Goal: Complete application form

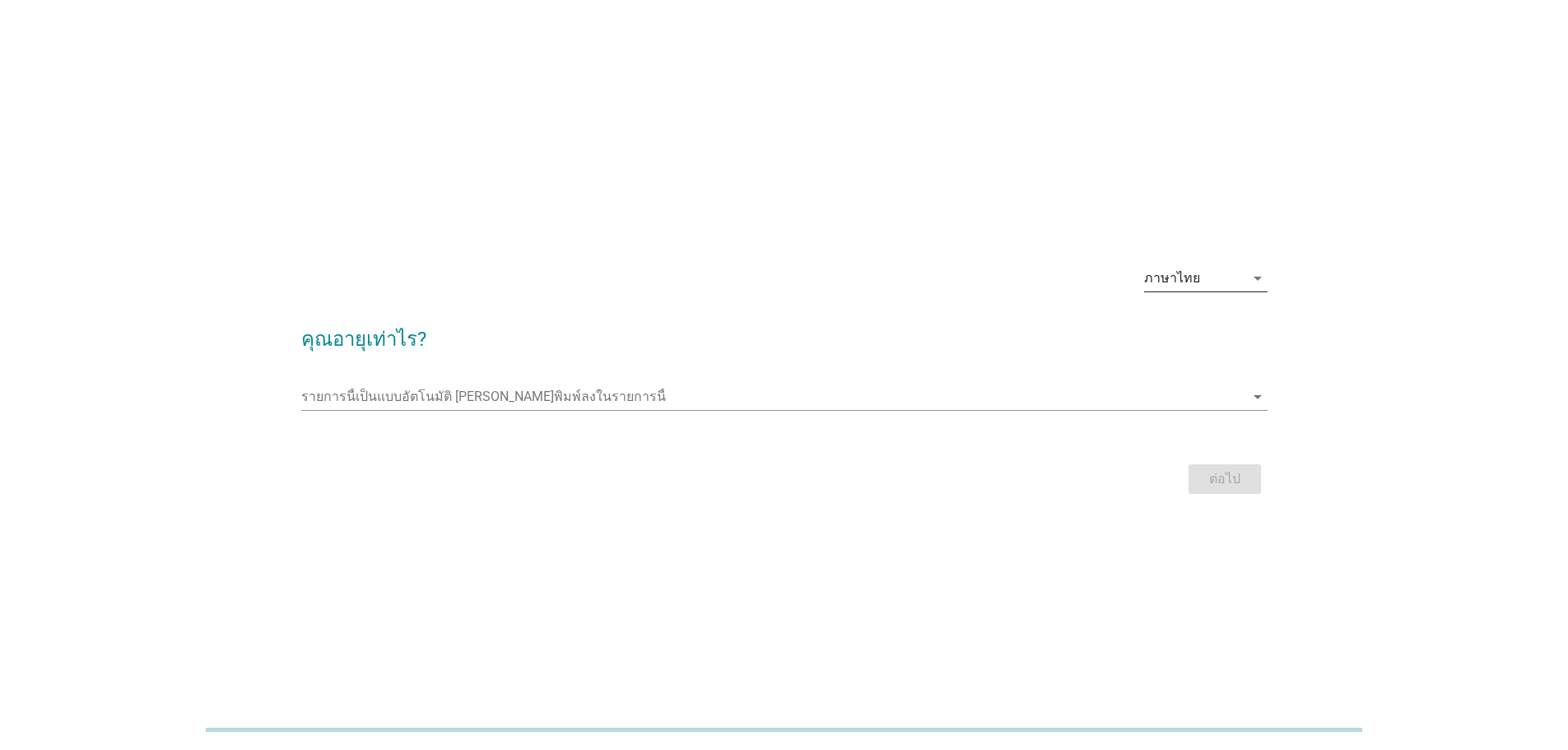
click at [1236, 280] on div "ภาษาไทย" at bounding box center [1194, 279] width 100 height 27
click at [1208, 322] on div "ภาษาไทย" at bounding box center [1205, 331] width 97 height 20
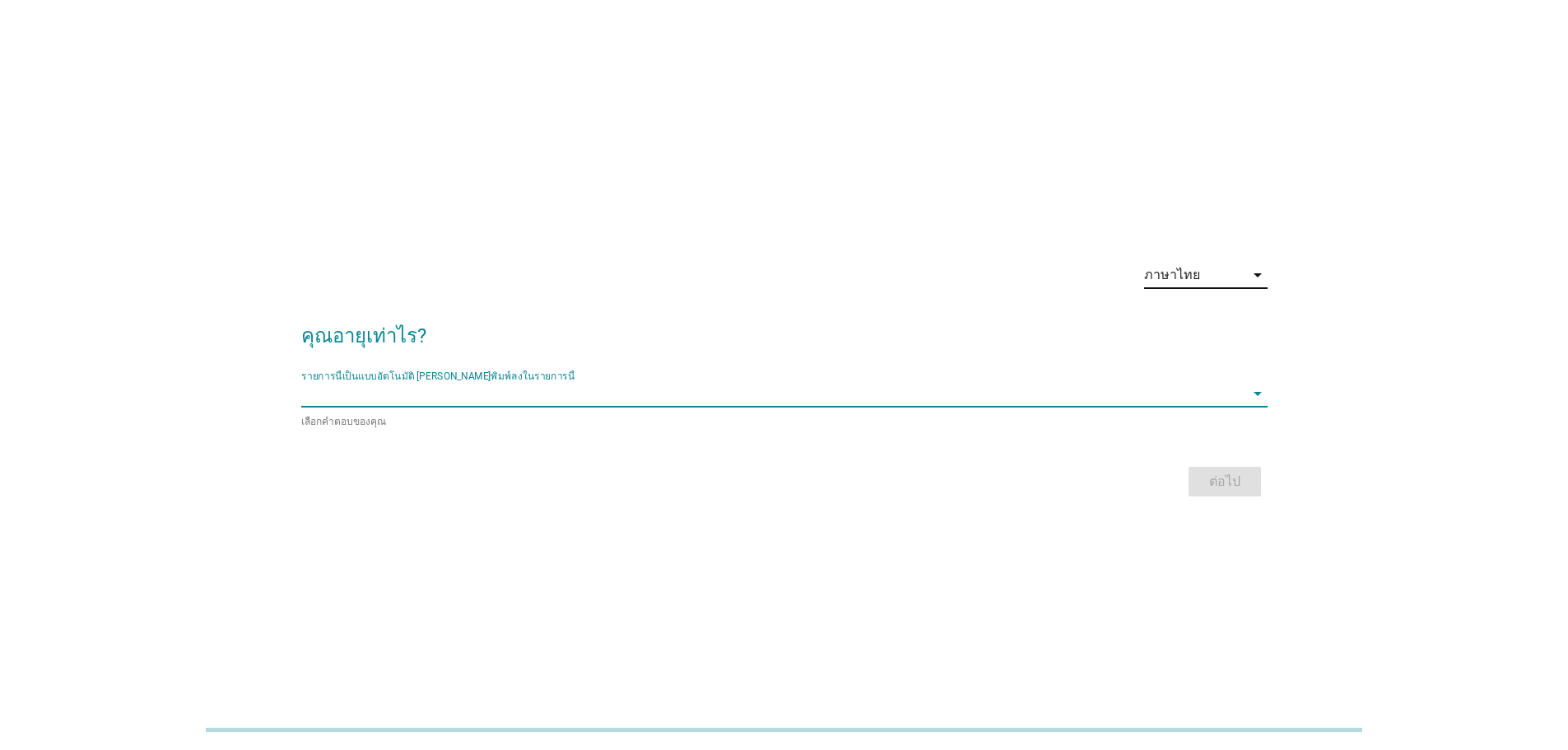
click at [679, 402] on input "รายการนี้เป็นแบบอัตโนมัติ คุณสามารถพิมพ์ลงในรายการนี้" at bounding box center [772, 393] width 944 height 27
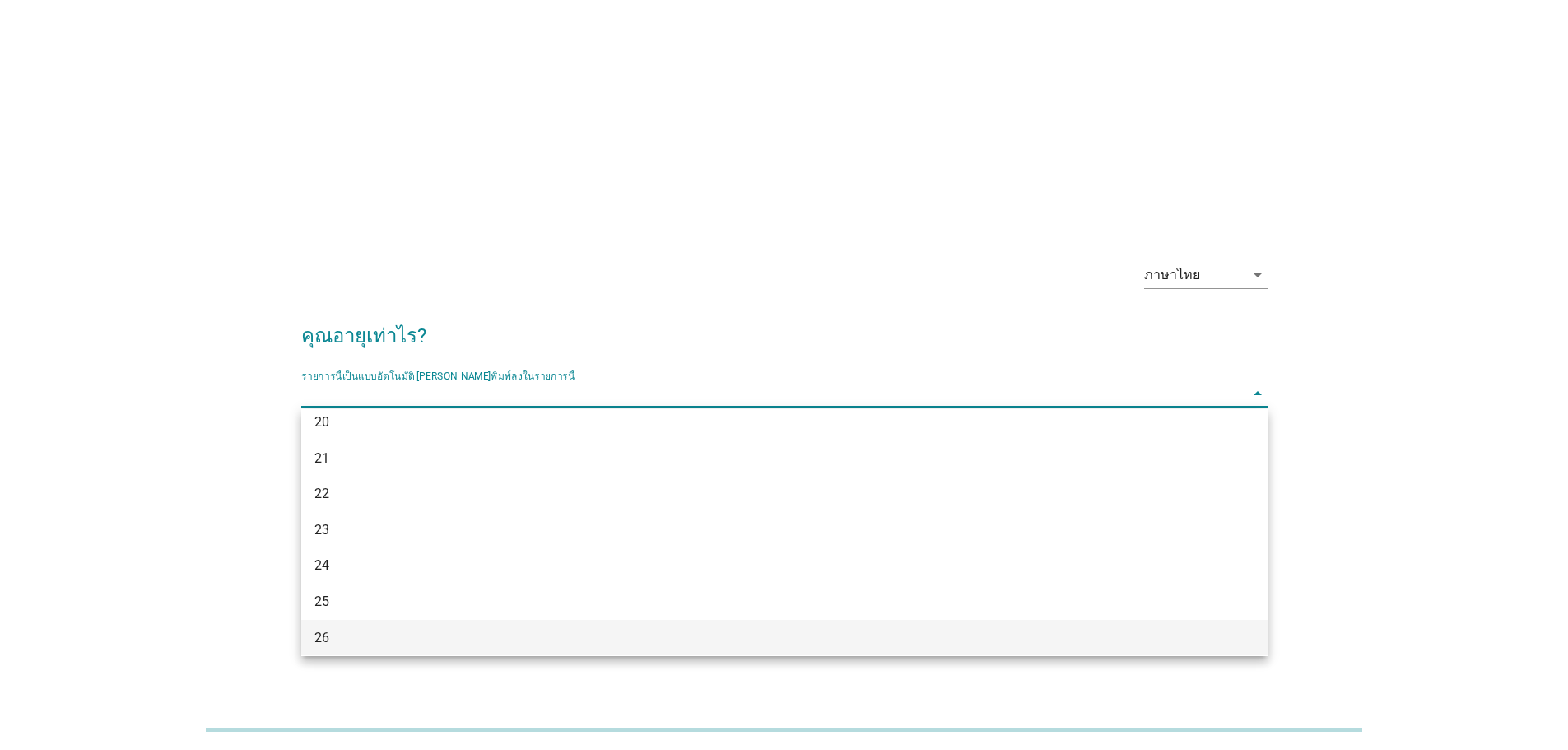
scroll to position [247, 0]
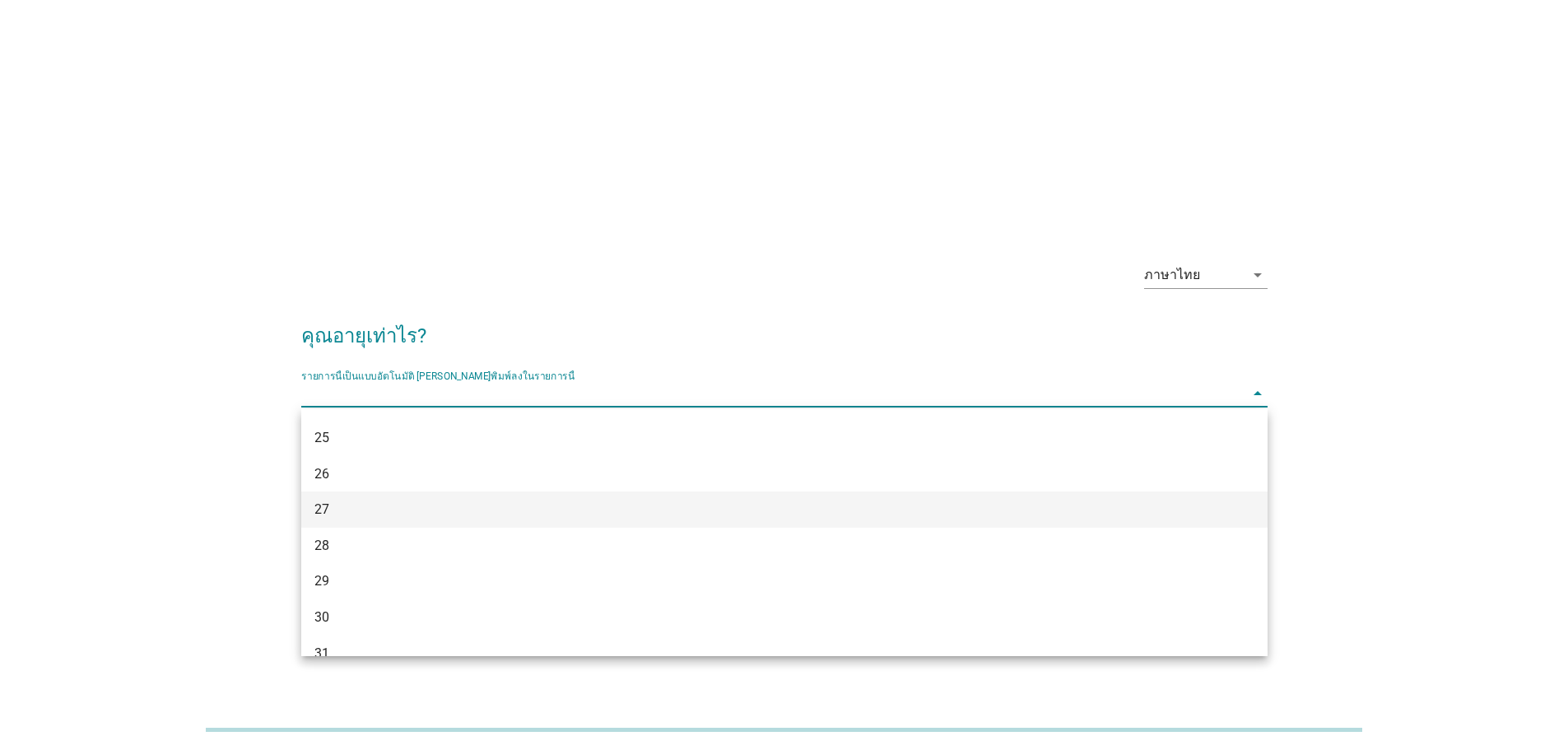
click at [526, 509] on div "27" at bounding box center [745, 509] width 862 height 20
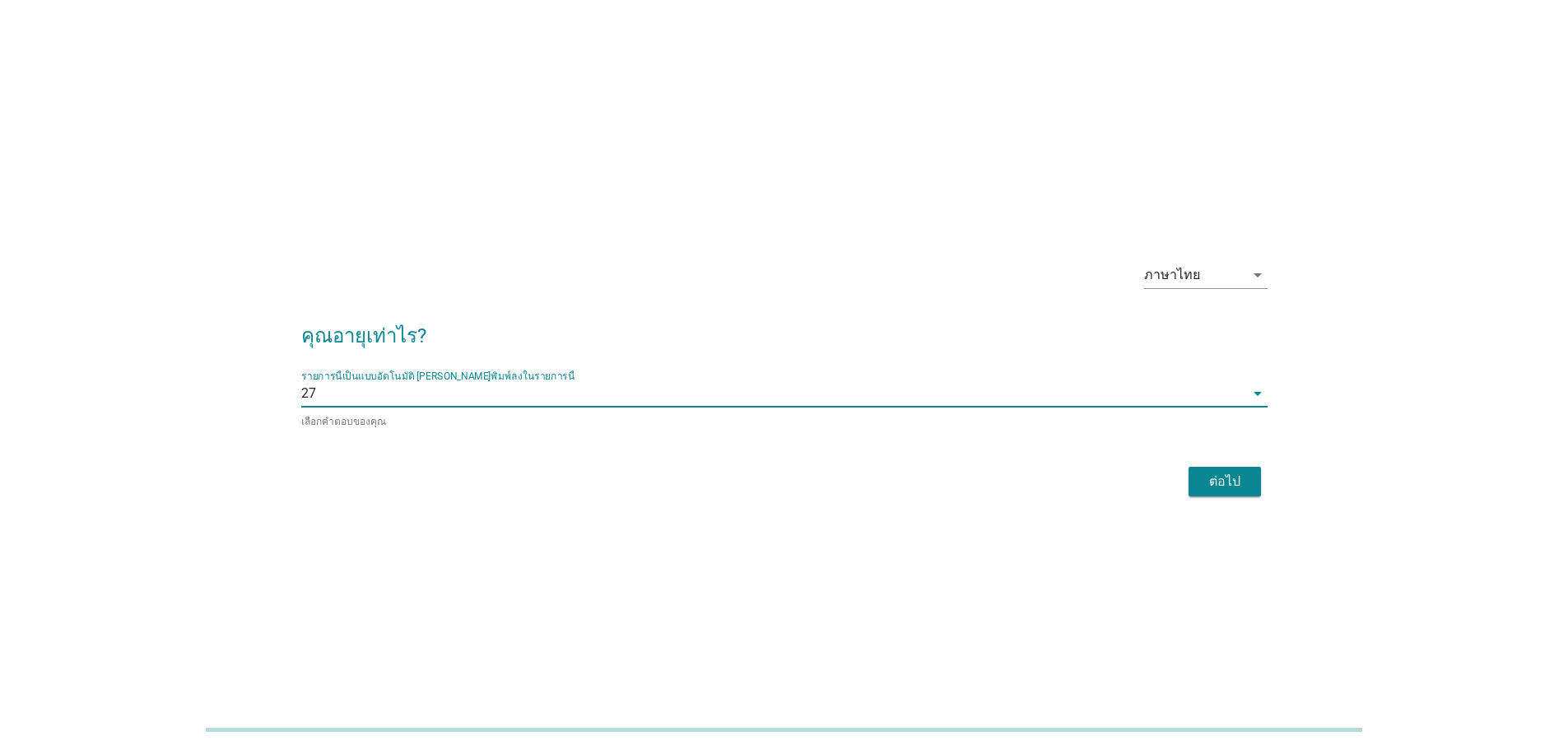
click at [1208, 482] on div "ต่อไป" at bounding box center [1225, 481] width 46 height 20
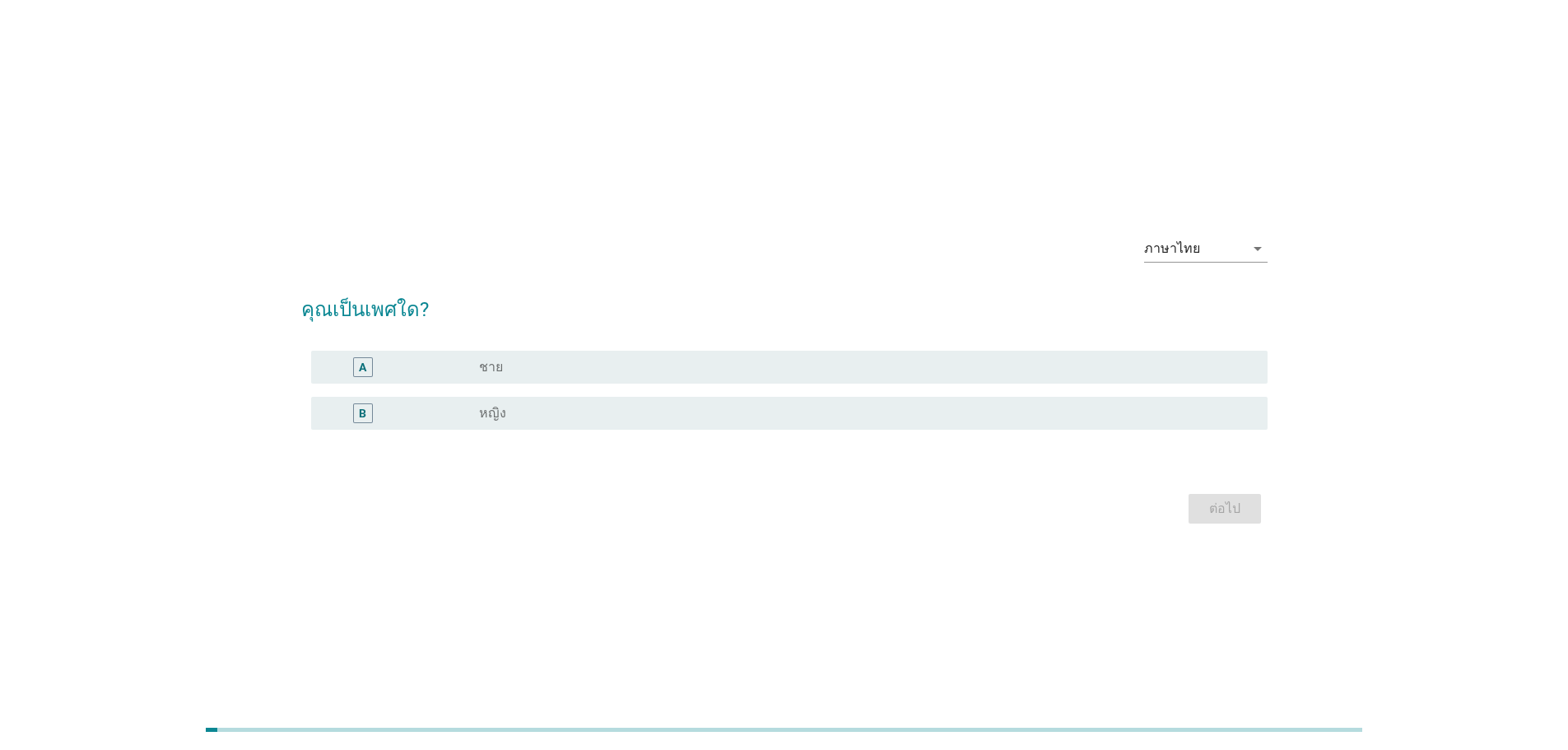
click at [507, 360] on div "radio_button_unchecked ชาย" at bounding box center [860, 367] width 763 height 17
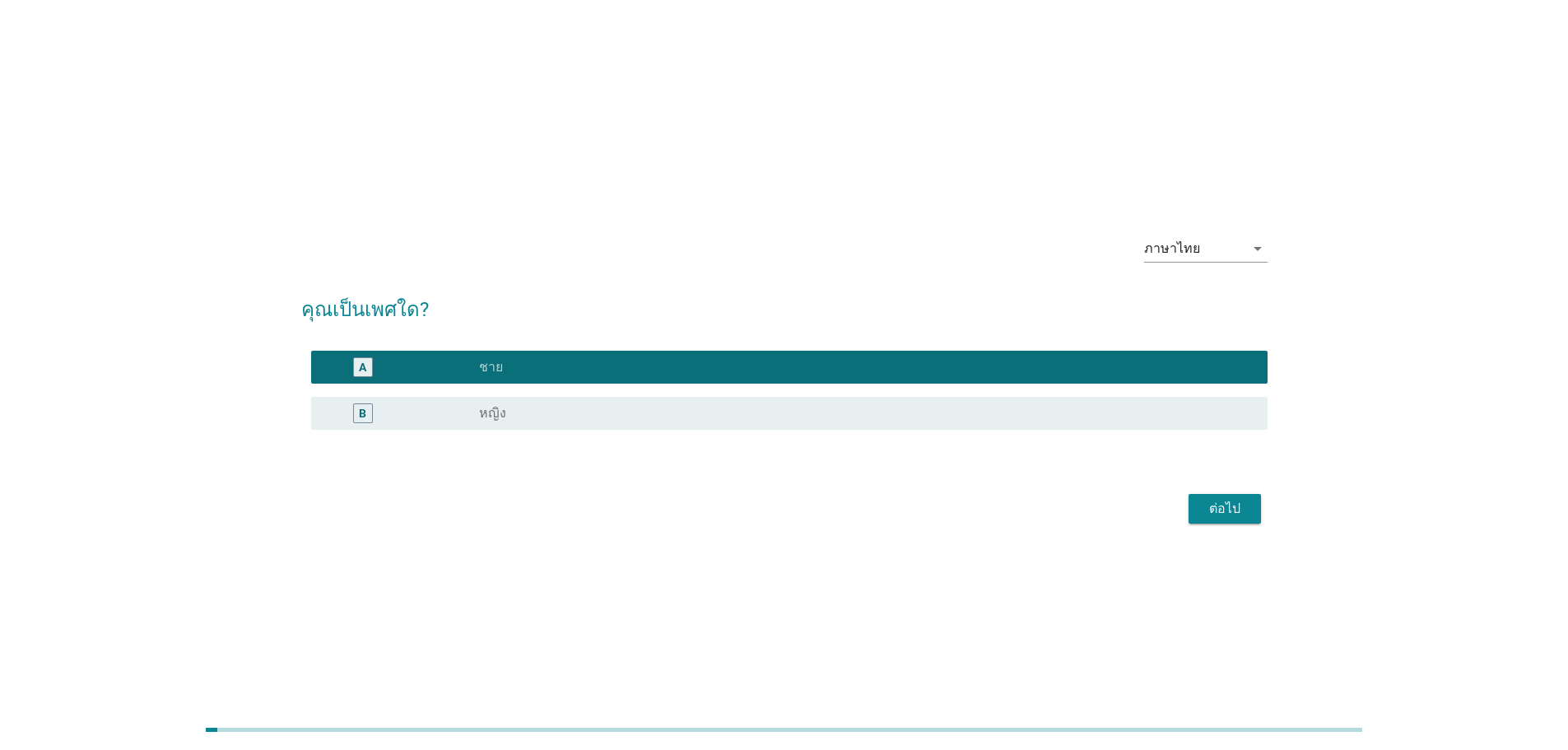
click at [1252, 508] on button "ต่อไป" at bounding box center [1225, 508] width 73 height 29
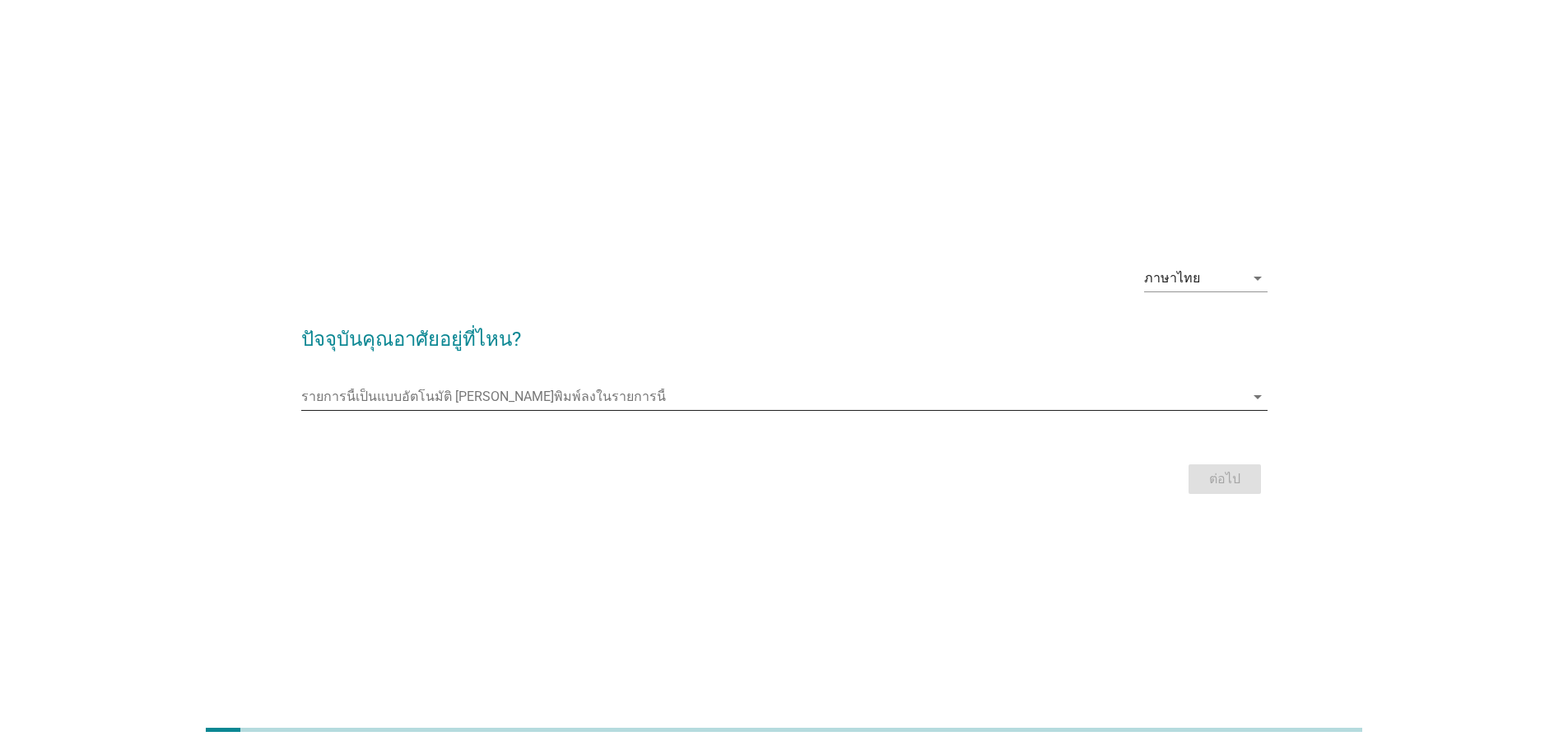
click at [522, 397] on input "รายการนี้เป็นแบบอัตโนมัติ คุณสามารถพิมพ์ลงในรายการนี้" at bounding box center [772, 397] width 944 height 27
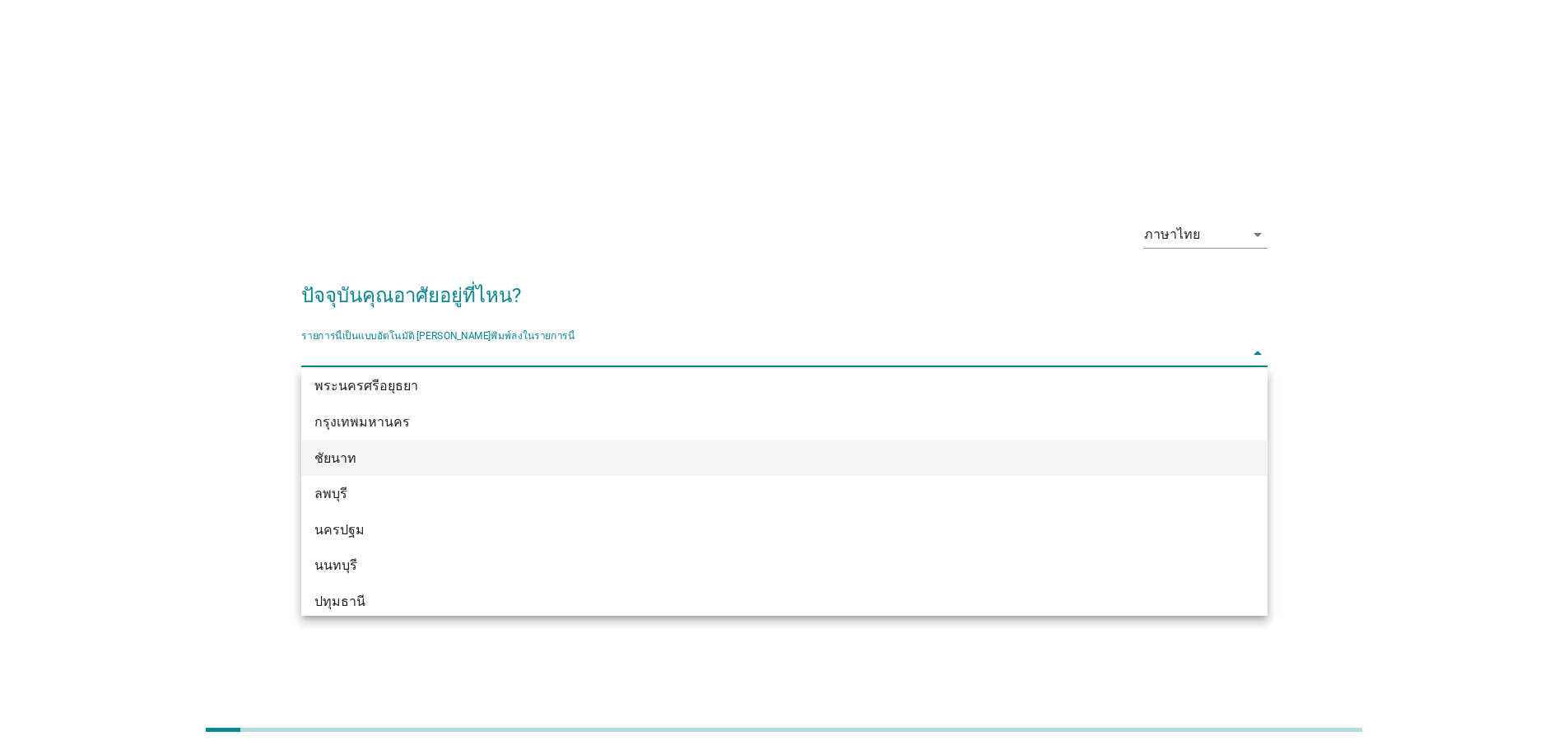
scroll to position [1399, 0]
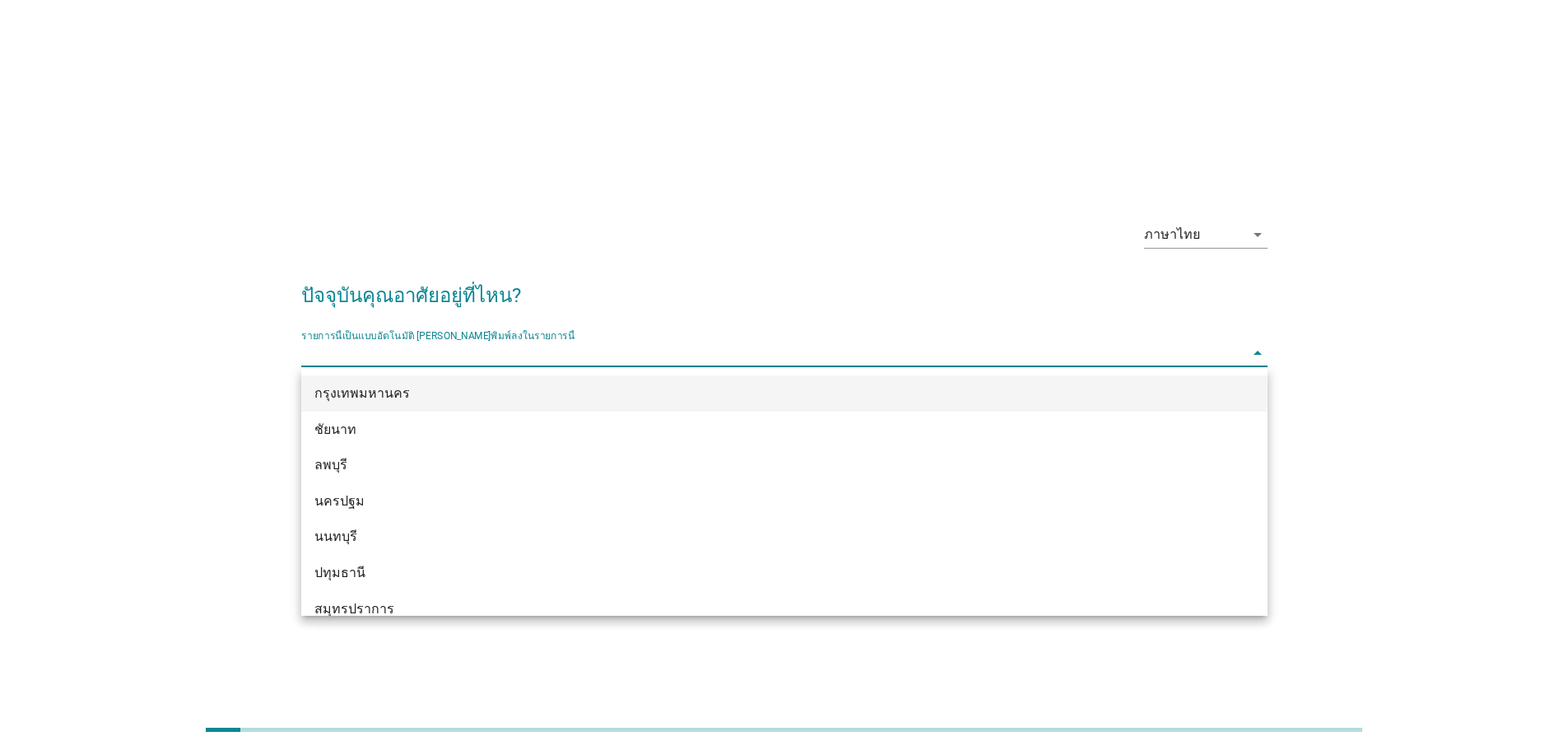
click at [390, 396] on div "กรุงเทพมหานคร" at bounding box center [745, 393] width 862 height 20
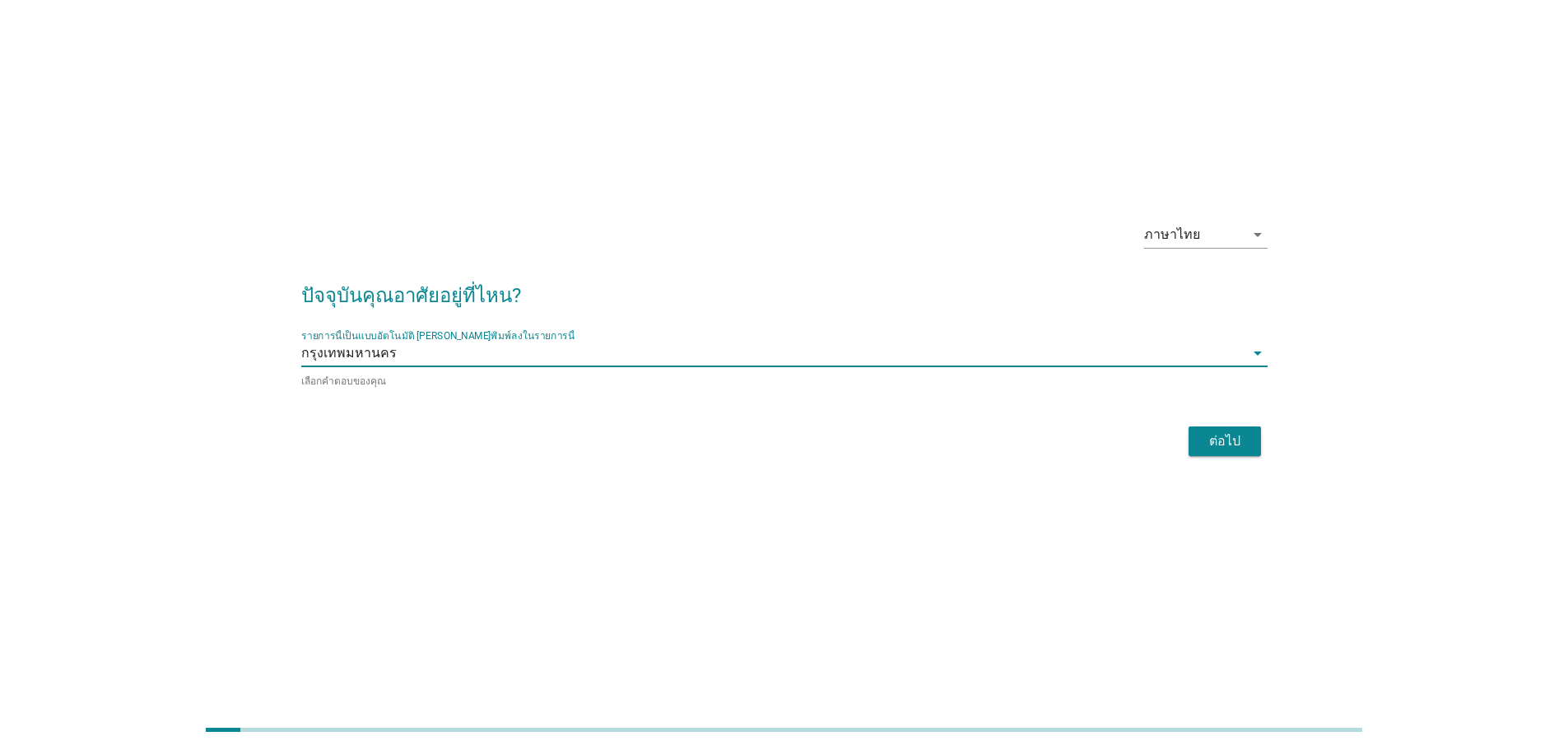
click at [1242, 441] on div "ต่อไป" at bounding box center [1225, 441] width 46 height 20
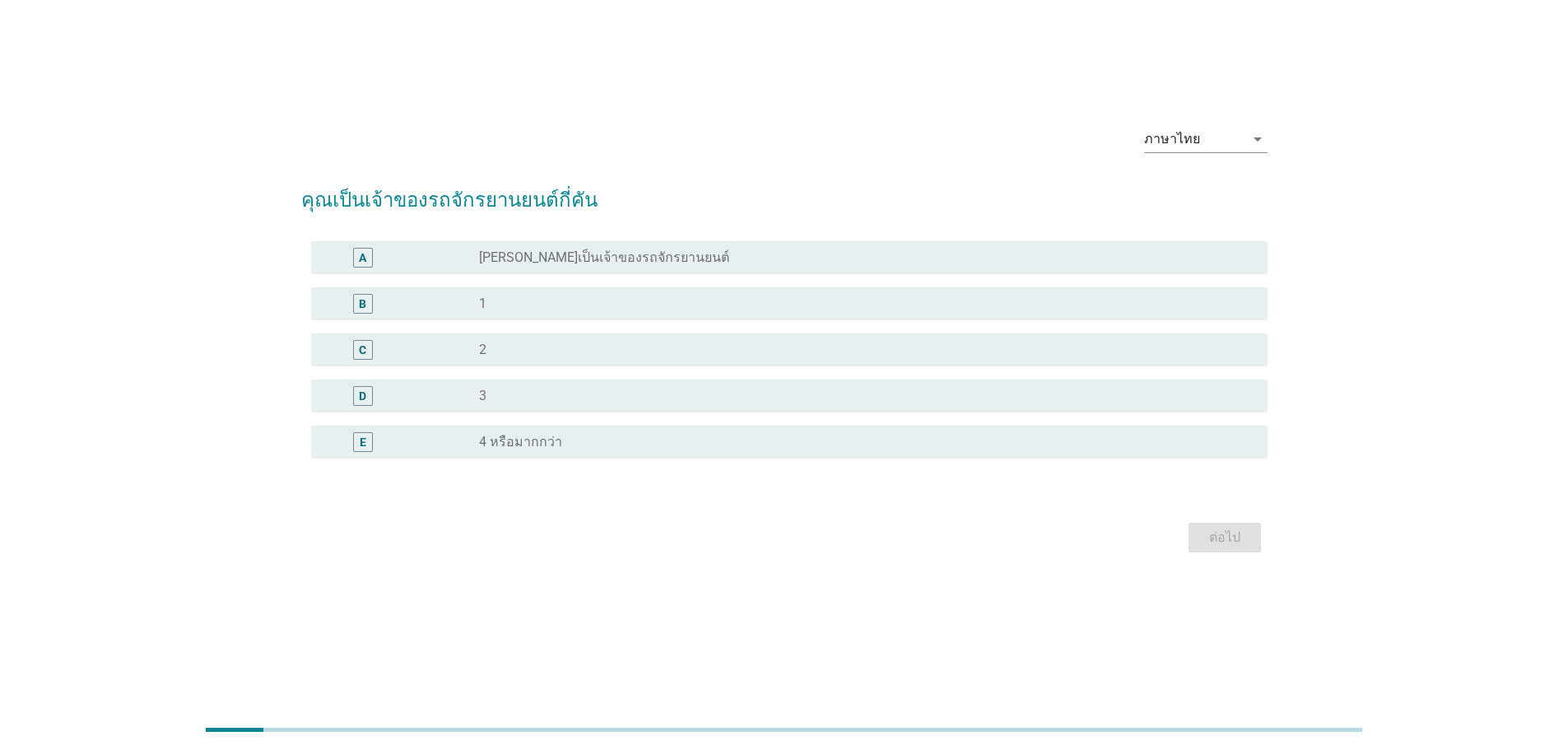
scroll to position [0, 0]
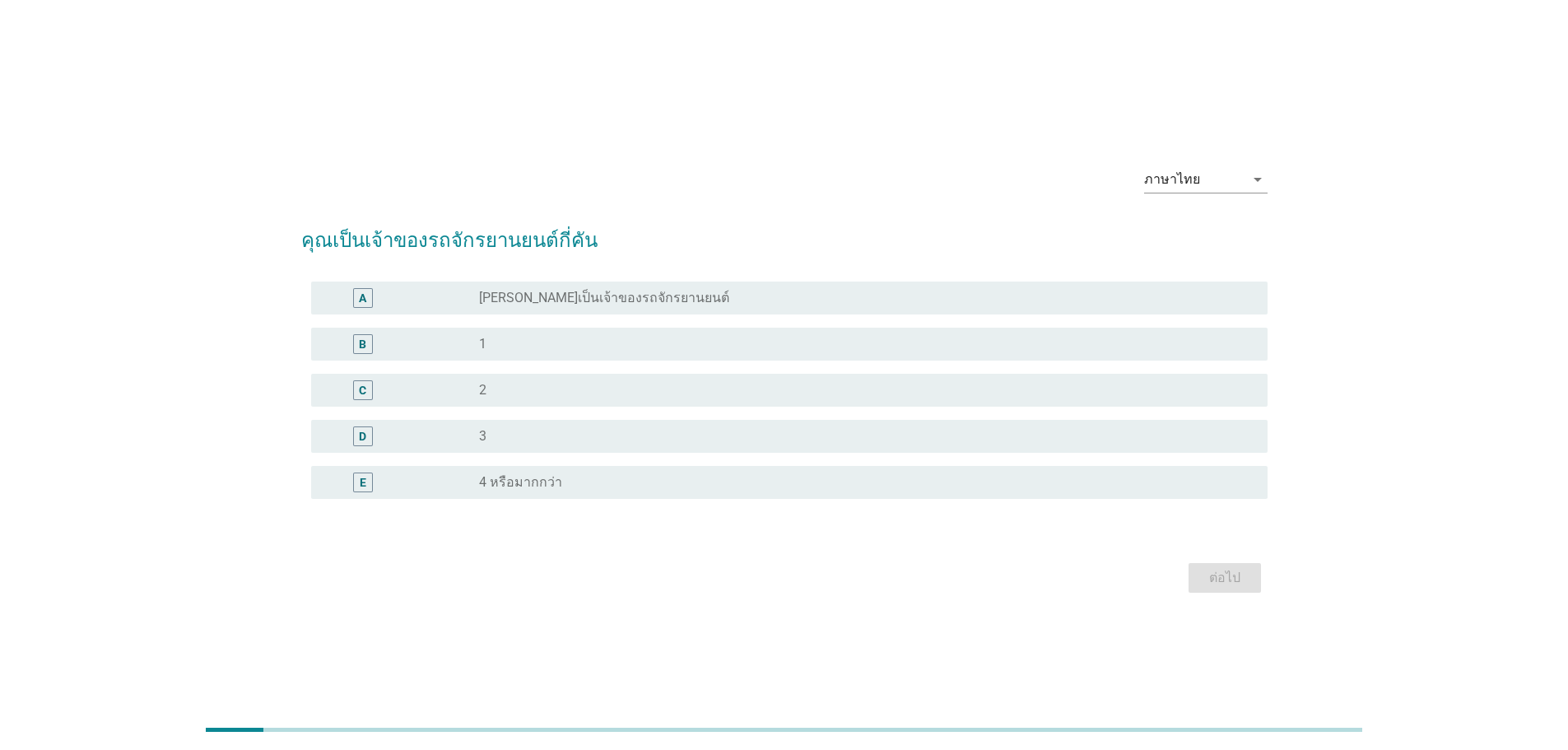
click at [546, 339] on div "radio_button_unchecked 1" at bounding box center [860, 343] width 763 height 17
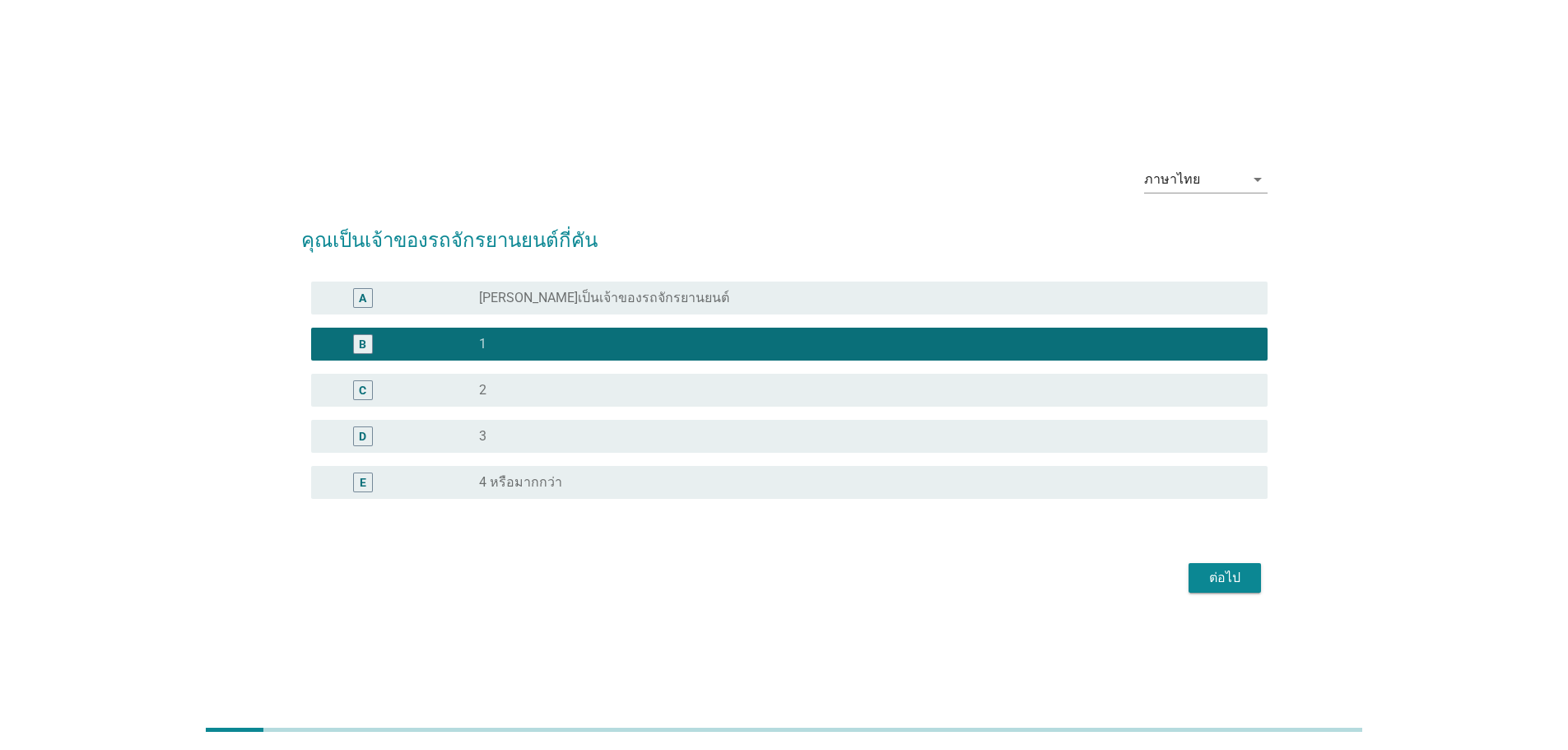
click at [1205, 572] on div "ต่อไป" at bounding box center [1225, 578] width 46 height 20
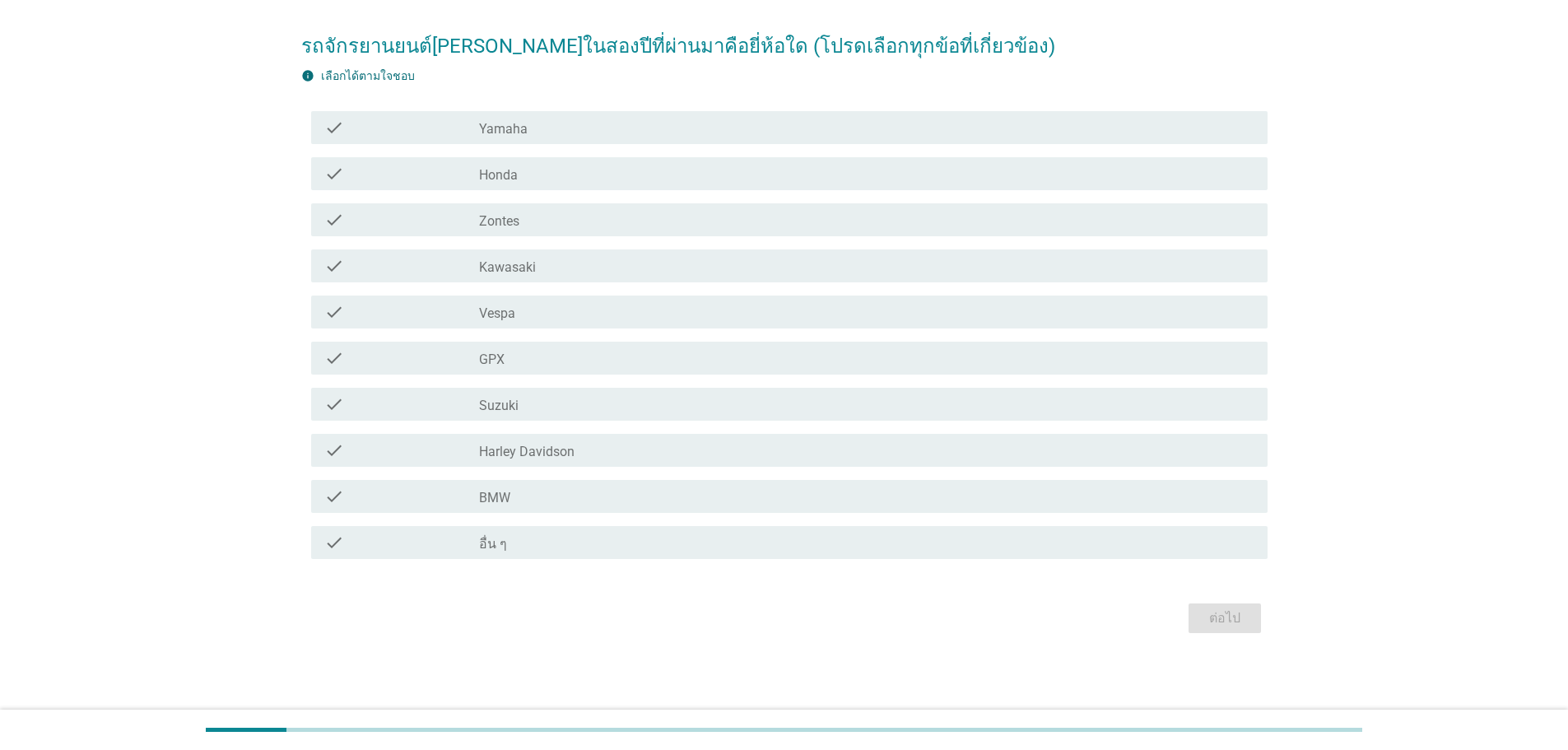
scroll to position [115, 0]
click at [512, 545] on div "check_box_outline_blank อื่น ๆ" at bounding box center [867, 541] width 775 height 20
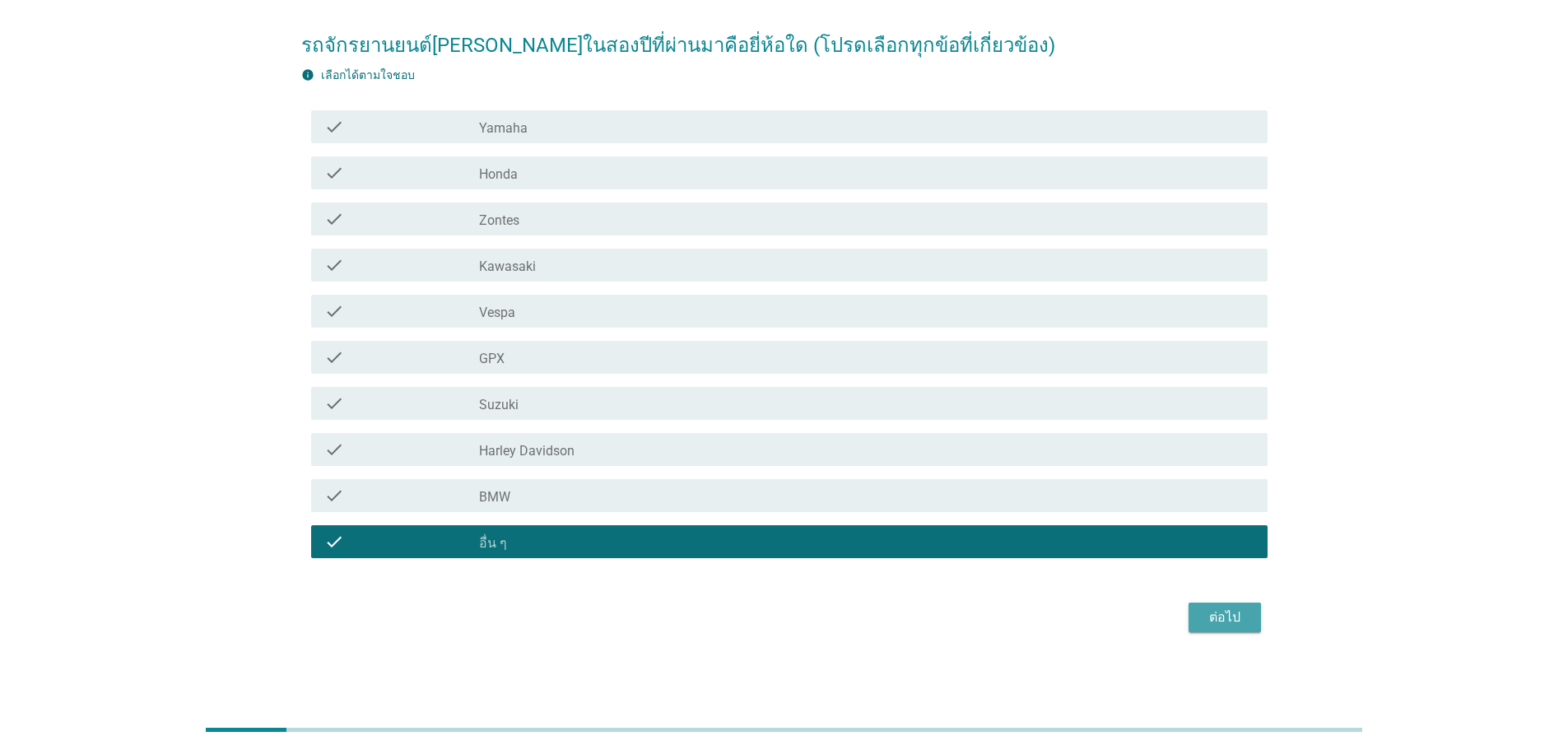
click at [1219, 616] on div "ต่อไป" at bounding box center [1225, 617] width 46 height 20
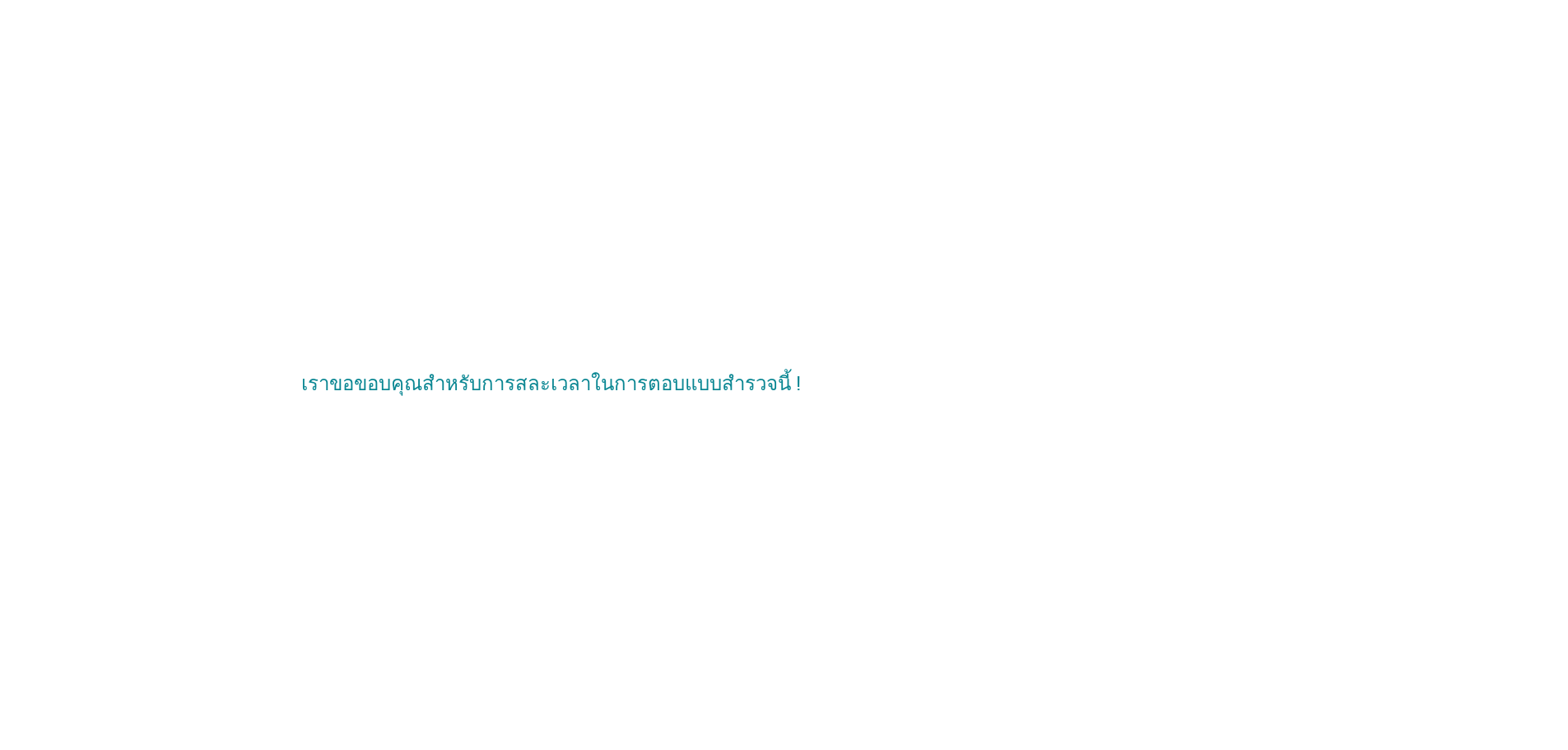
scroll to position [0, 0]
